Goal: Task Accomplishment & Management: Manage account settings

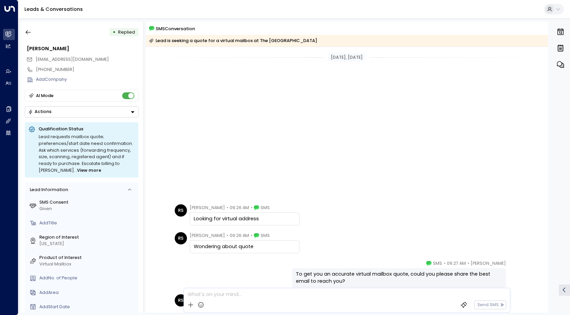
scroll to position [203, 0]
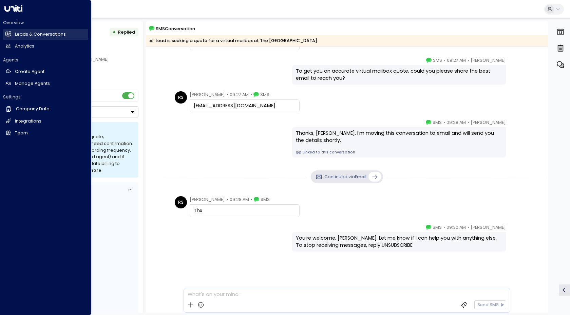
click at [20, 38] on link "Leads & Conversations Leads & Conversations" at bounding box center [45, 34] width 85 height 11
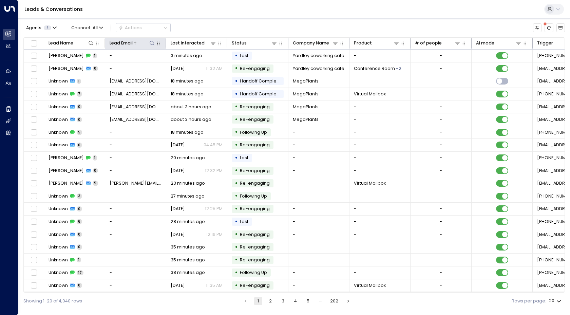
click at [152, 42] on icon at bounding box center [151, 42] width 5 height 5
type input "**********"
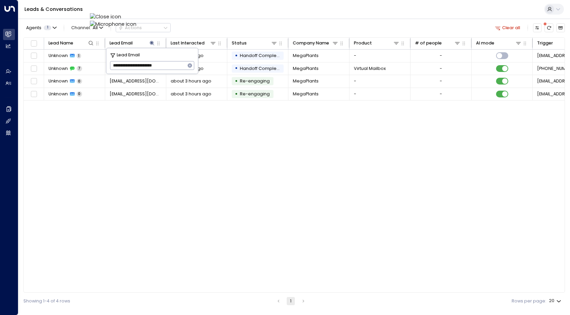
click at [121, 150] on div "Lead Name Lead Email Last Interacted Status Company Name Product # of people AI…" at bounding box center [294, 165] width 542 height 256
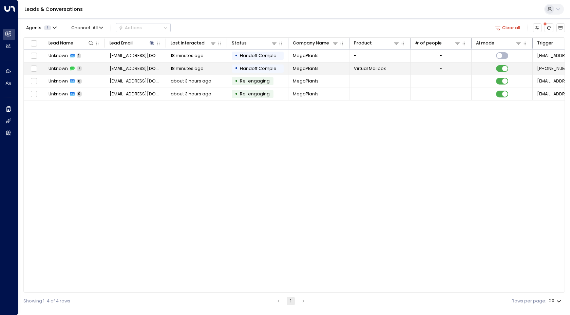
click at [57, 69] on span "Unknown" at bounding box center [58, 69] width 19 height 6
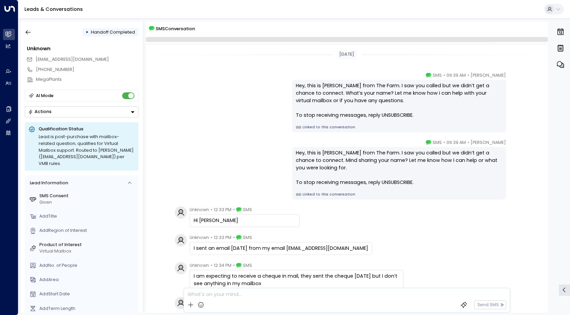
scroll to position [112, 0]
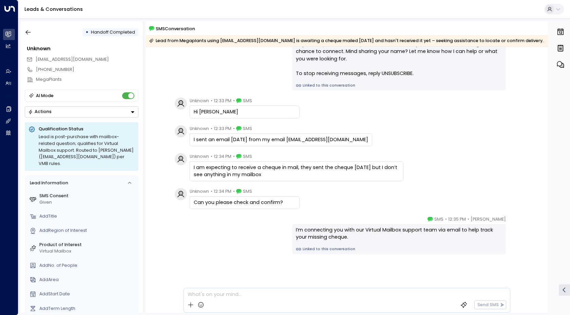
click at [167, 176] on div "Unknown • 12:34 PM • SMS I am expecting to receive a cheque in mail, they sent …" at bounding box center [347, 167] width 402 height 28
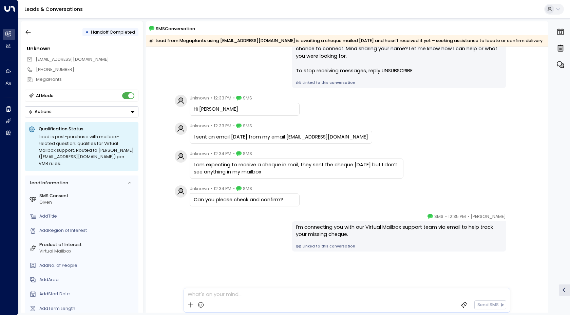
scroll to position [114, 0]
